Goal: Information Seeking & Learning: Learn about a topic

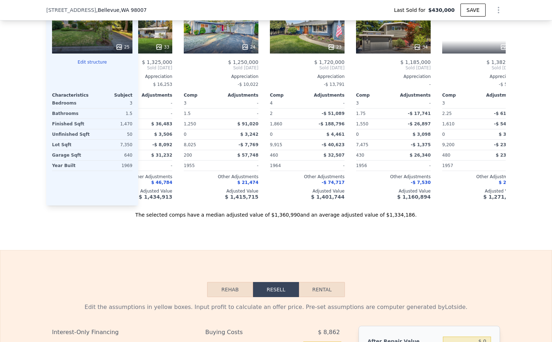
scroll to position [0, 141]
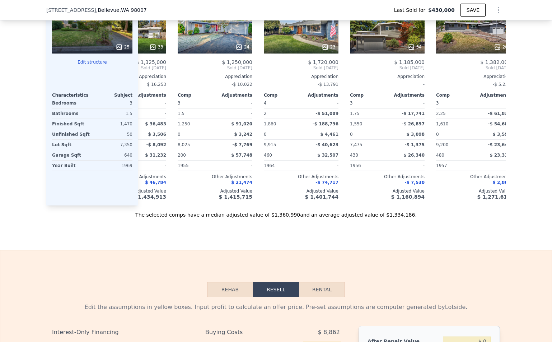
type input "$ 1,342,000"
type input "$ 776,724"
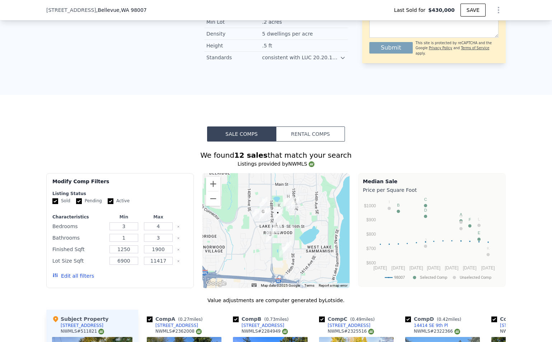
scroll to position [0, 0]
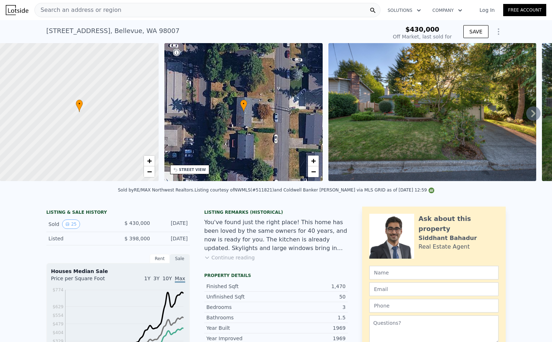
click at [80, 9] on span "Search an address or region" at bounding box center [78, 10] width 86 height 9
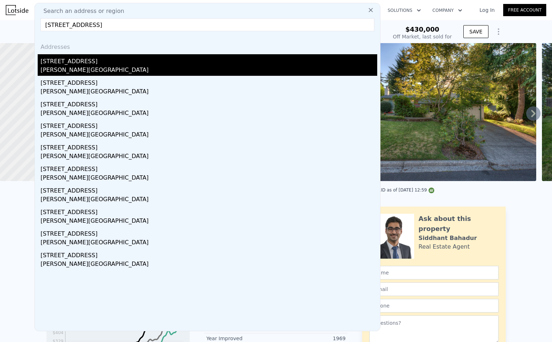
type input "18212 72nd Avenue W, Edmonds, WA 98026"
click at [82, 58] on div "18212 72nd Ave W" at bounding box center [209, 59] width 337 height 11
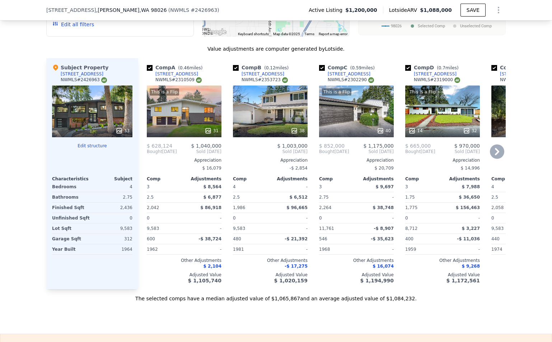
click at [168, 77] on div "[STREET_ADDRESS]" at bounding box center [176, 74] width 43 height 6
click at [495, 152] on icon at bounding box center [497, 151] width 14 height 14
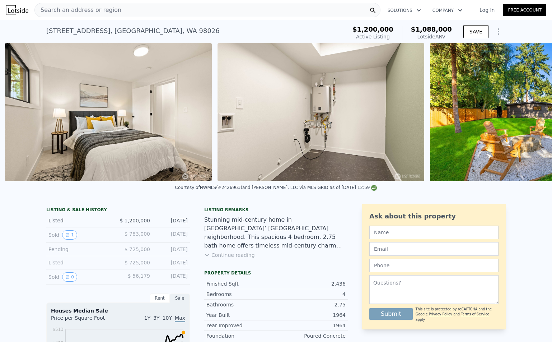
scroll to position [0, 5861]
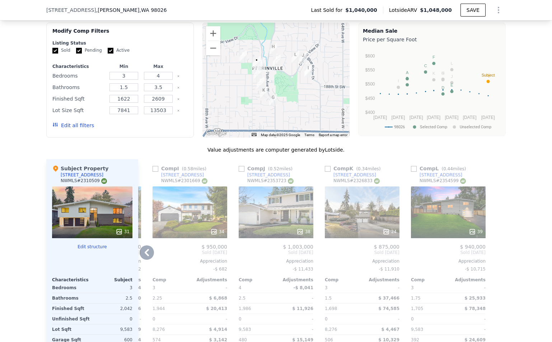
scroll to position [835, 0]
